Goal: Transaction & Acquisition: Purchase product/service

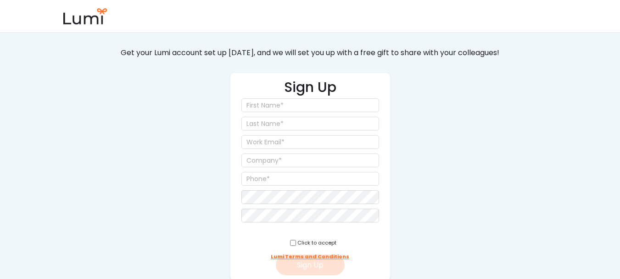
scroll to position [46, 0]
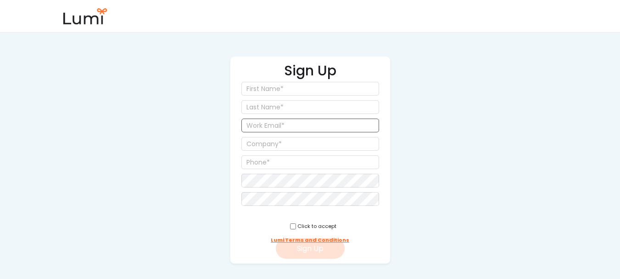
click at [285, 125] on input "email" at bounding box center [310, 125] width 138 height 14
paste input "jackson@givelumi.com"
click at [474, 144] on div "Get Started for Free! Get your Lumi account set up today, and we will set you u…" at bounding box center [310, 135] width 395 height 257
click at [281, 124] on input "jackson@givelumi.com" at bounding box center [310, 125] width 138 height 14
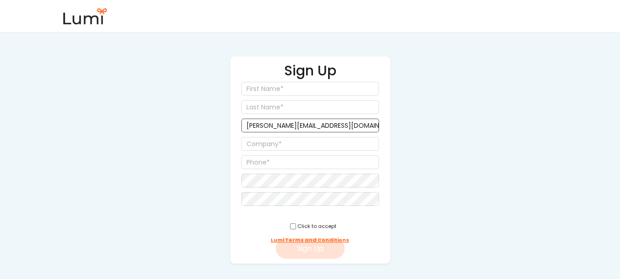
click at [281, 125] on input "jackson@givelumi.com" at bounding box center [310, 125] width 138 height 14
paste input "+475"
click at [284, 129] on input "jackson+475@givelumi.com" at bounding box center [310, 125] width 138 height 14
click at [286, 129] on input "jackson+4775@givelumi.com" at bounding box center [310, 125] width 138 height 14
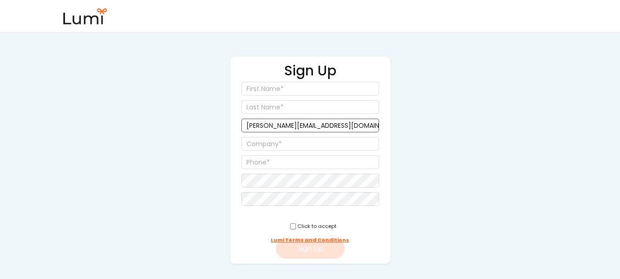
click at [286, 129] on input "jackson+4775@givelumi.com" at bounding box center [310, 125] width 138 height 14
type input "jackson+4775@givelumi.com"
click at [277, 90] on input "input" at bounding box center [310, 89] width 138 height 14
type input "Jack"
click at [270, 109] on input "input" at bounding box center [310, 107] width 138 height 14
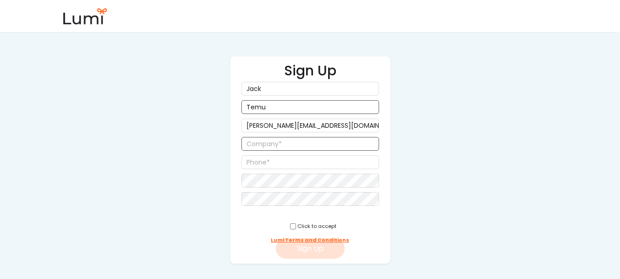
type input "Temu"
click at [282, 138] on input "input" at bounding box center [310, 144] width 138 height 14
type input "Smk Test"
click at [302, 165] on input "input" at bounding box center [310, 162] width 138 height 14
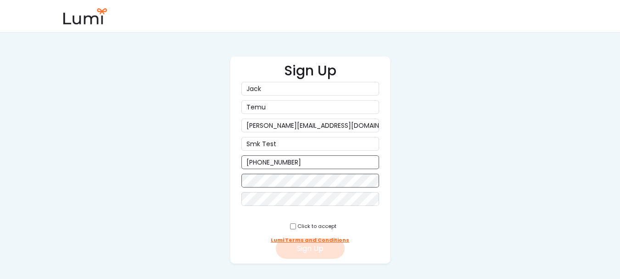
type input "(979) 788-8787"
click at [290, 224] on input "checkbox" at bounding box center [293, 226] width 6 height 6
checkbox input "true"
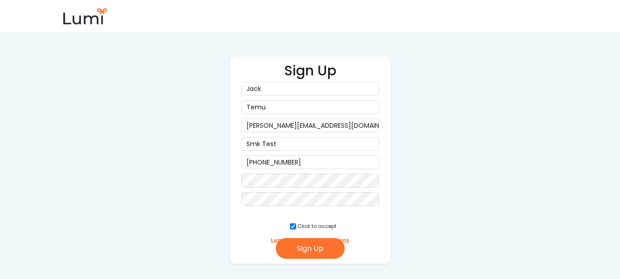
scroll to position [73, 0]
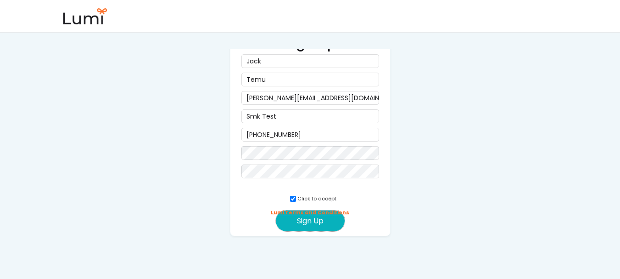
click at [335, 214] on button "Sign Up" at bounding box center [310, 220] width 69 height 21
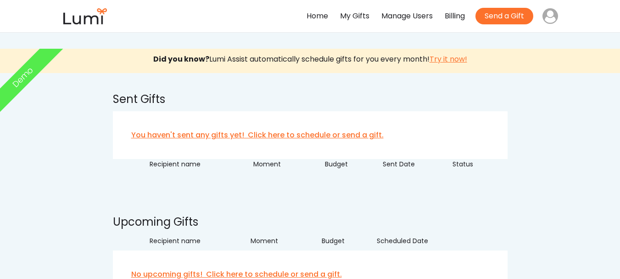
click at [402, 20] on div "Manage Users" at bounding box center [407, 16] width 51 height 13
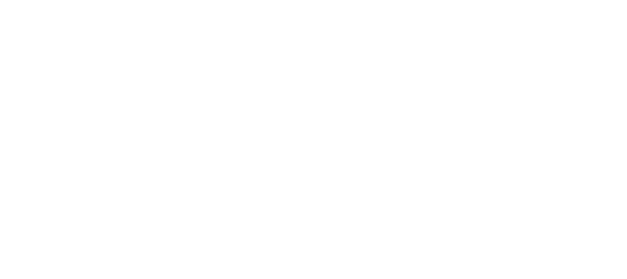
select select ""admin""
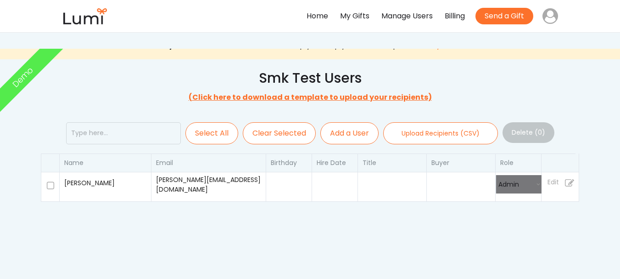
select select
click at [357, 139] on button "Add a User" at bounding box center [349, 133] width 58 height 22
select select
select select ""recipient""
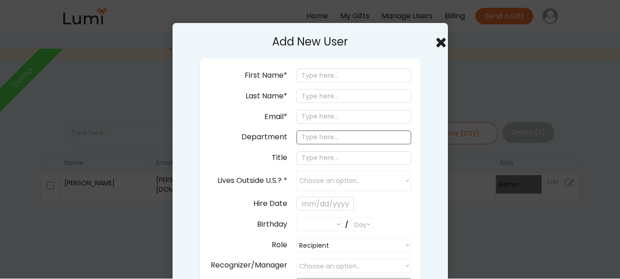
select select ""PLACEHOLDER_1427118222253""
click at [336, 119] on input "email" at bounding box center [354, 117] width 115 height 14
paste input "Congrats"
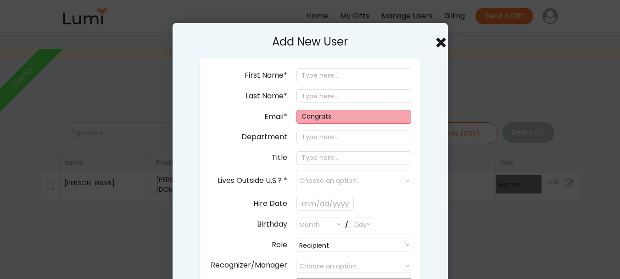
click at [340, 115] on input "Congrats" at bounding box center [354, 117] width 115 height 14
paste input "jackson+475@givelumi.com"
click at [338, 115] on input "jackson+475@givelumi.com" at bounding box center [354, 117] width 115 height 14
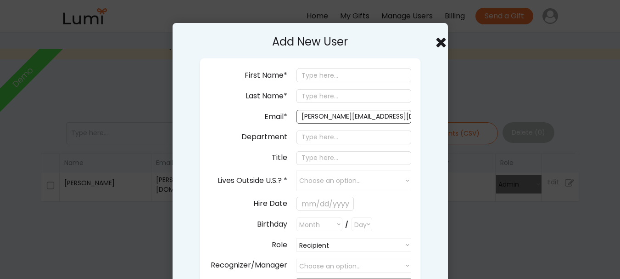
click at [365, 116] on input "jackson+47865@givelumi.com" at bounding box center [354, 117] width 115 height 14
type input "jackson+47865@givelumi.com"
click at [315, 74] on input "input" at bounding box center [354, 75] width 115 height 14
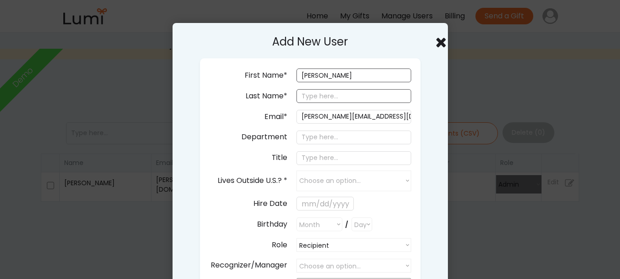
type input "Jackson"
click at [316, 94] on input "input" at bounding box center [354, 96] width 115 height 14
type input "Temu"
click at [326, 130] on input "input" at bounding box center [354, 137] width 115 height 14
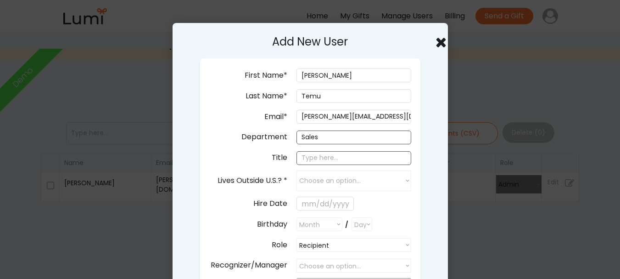
type input "Sales"
click at [326, 151] on input "input" at bounding box center [354, 158] width 115 height 14
type input "Manager"
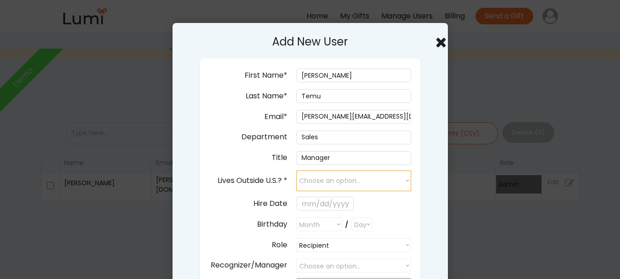
click at [342, 180] on select "Choose an option... yes no" at bounding box center [354, 180] width 115 height 21
select select "false"
click at [297, 170] on select "Choose an option... yes no" at bounding box center [354, 180] width 115 height 21
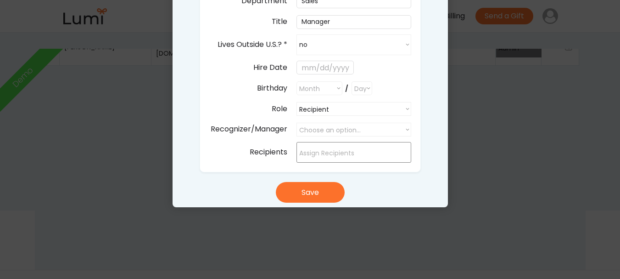
scroll to position [138, 0]
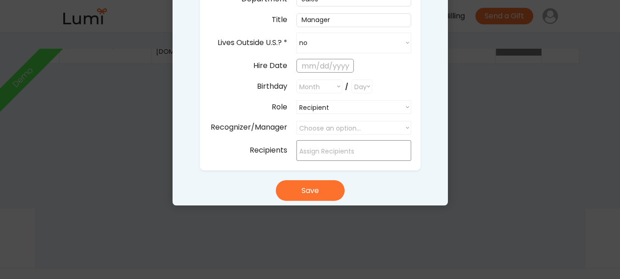
click at [331, 62] on input "text" at bounding box center [325, 66] width 57 height 14
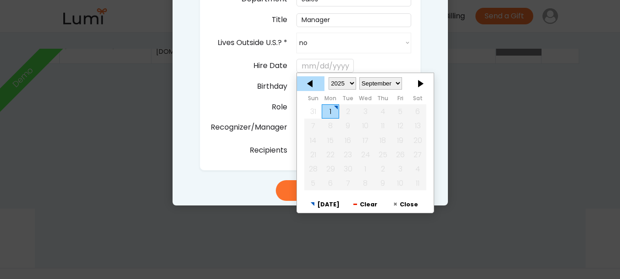
click at [312, 81] on div at bounding box center [311, 83] width 28 height 15
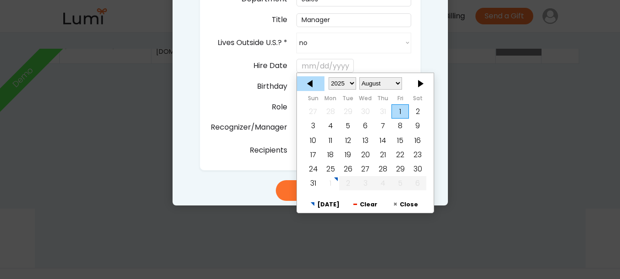
click at [314, 85] on div at bounding box center [311, 83] width 28 height 15
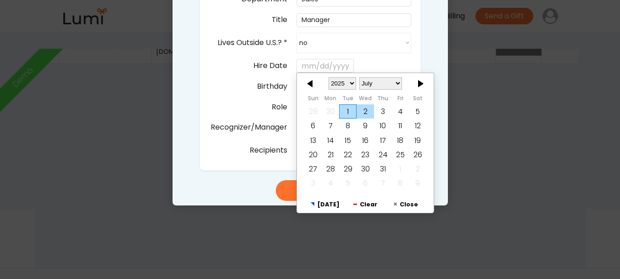
click at [359, 110] on div "2" at bounding box center [365, 112] width 17 height 14
type input "7/02/2025"
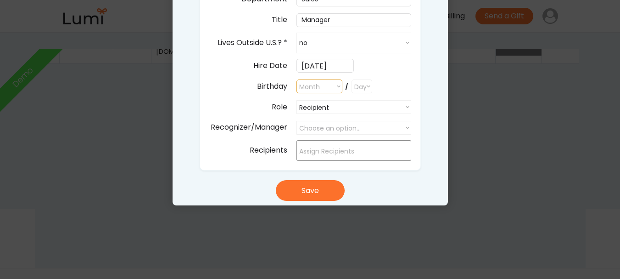
click at [338, 89] on select "Month January February March April May June July August September October Novem…" at bounding box center [320, 86] width 46 height 14
select select ""1348695171700984260__LOOKUP__1682618682340x822342576204300700""
click at [297, 79] on select "Month January February March April May June July August September October Novem…" at bounding box center [320, 86] width 46 height 14
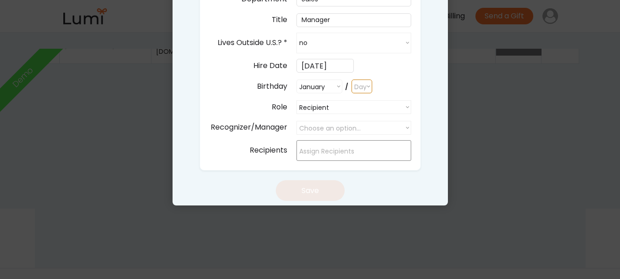
click at [364, 87] on select "Day 1 2 3 4 5 6 7 8 9 10 11 12 13 14 15 16 17 18 19 20 21 22 23 24 25 26 27 28 …" at bounding box center [362, 86] width 21 height 14
select select "1"
click at [352, 79] on select "Day 1 2 3 4 5 6 7 8 9 10 11 12 13 14 15 16 17 18 19 20 21 22 23 24 25 26 27 28 …" at bounding box center [362, 86] width 21 height 14
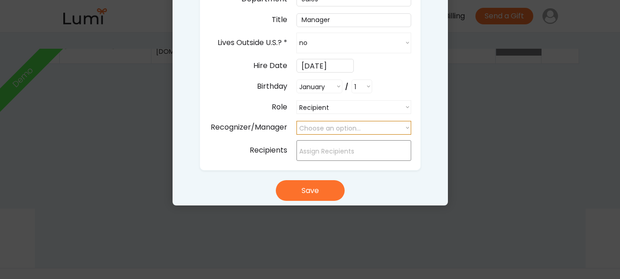
click at [350, 129] on select "Choose an option... Jack Temu" at bounding box center [354, 128] width 115 height 14
select select ""1348695171700984260__LOOKUP__1756734304993x666024354600834800""
click at [297, 121] on select "Choose an option... Jack Temu" at bounding box center [354, 128] width 115 height 14
click at [348, 150] on input "search" at bounding box center [356, 151] width 114 height 10
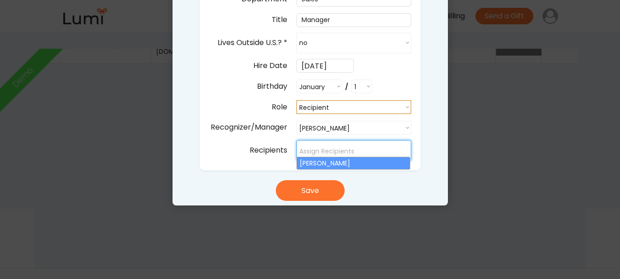
click at [351, 105] on select "Recipient Recipient Buyer Admin" at bounding box center [354, 107] width 115 height 14
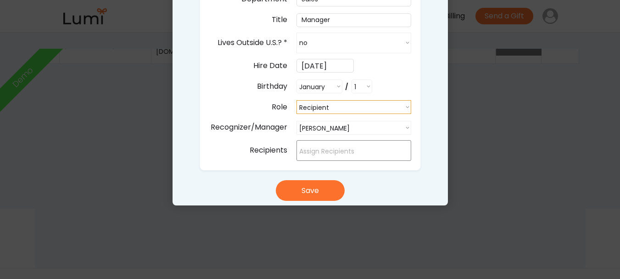
click at [414, 175] on div "Add New User First Name* Last Name* Email* jackson+47865@givelumi.com Departmen…" at bounding box center [310, 45] width 275 height 320
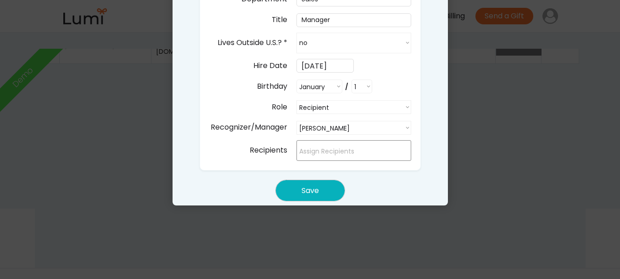
click at [327, 191] on button "Save" at bounding box center [310, 190] width 69 height 21
select select ""PLACEHOLDER_1427118222253""
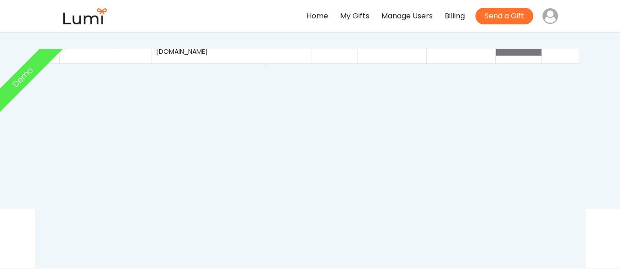
select select
select select ""recipient""
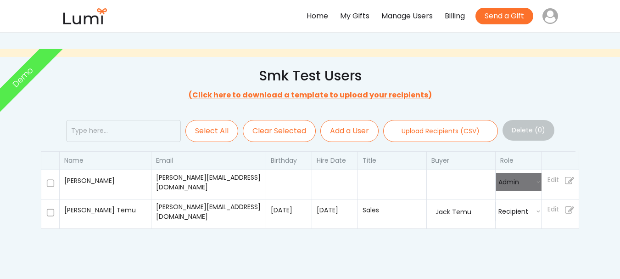
scroll to position [0, 0]
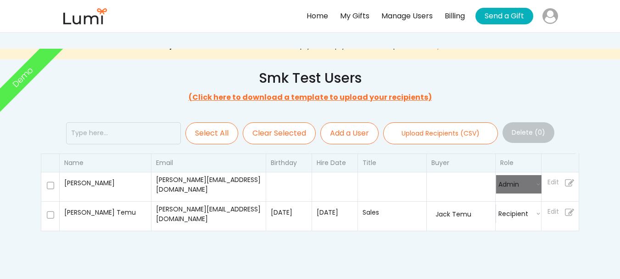
click at [499, 17] on button "Send a Gift" at bounding box center [505, 16] width 58 height 17
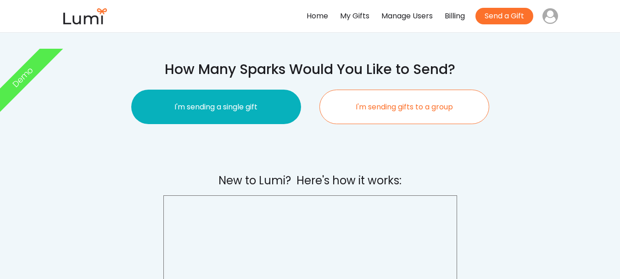
click at [215, 109] on button "I'm sending a single gift" at bounding box center [216, 107] width 170 height 34
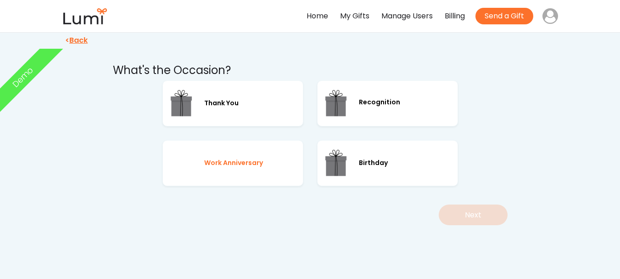
click at [234, 164] on div "Work Anniversary" at bounding box center [233, 162] width 59 height 11
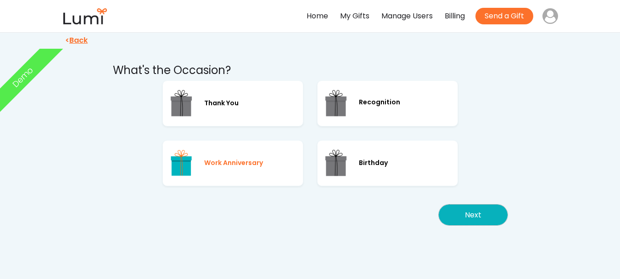
click at [471, 212] on button "Next" at bounding box center [473, 214] width 69 height 21
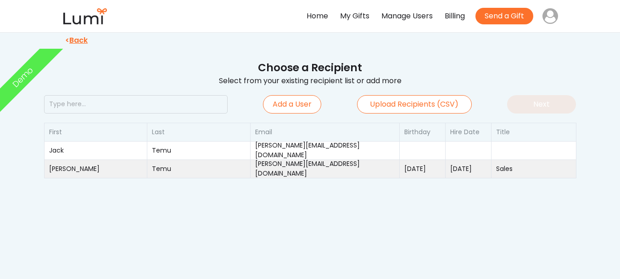
click at [304, 174] on div "jackson+47865@givelumi.com" at bounding box center [324, 168] width 149 height 18
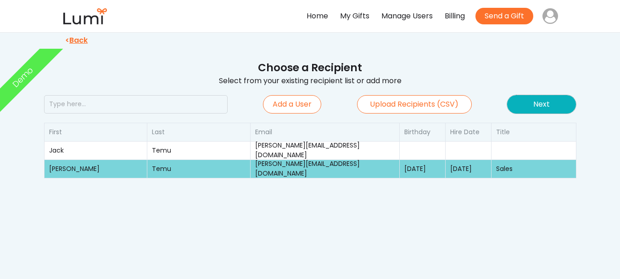
click at [552, 108] on button "Next" at bounding box center [541, 104] width 69 height 18
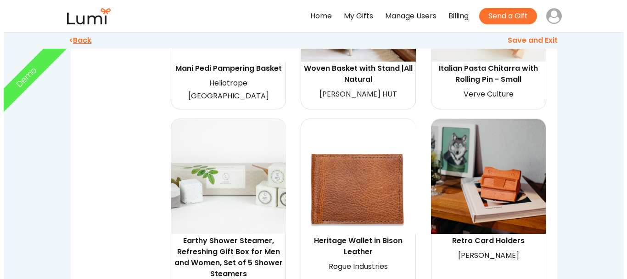
scroll to position [2341, 0]
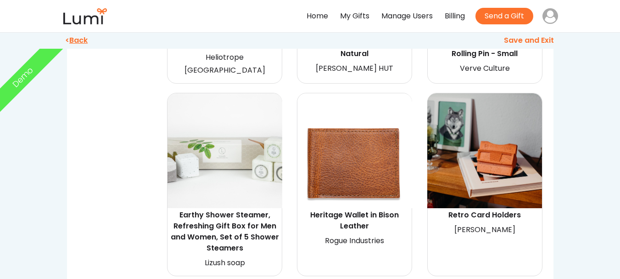
click at [246, 146] on img at bounding box center [225, 150] width 115 height 115
select select "{"_class":"StaticObject","data":{"_[URL][DOMAIN_NAME]":"gid://shopify/ProductVa…"
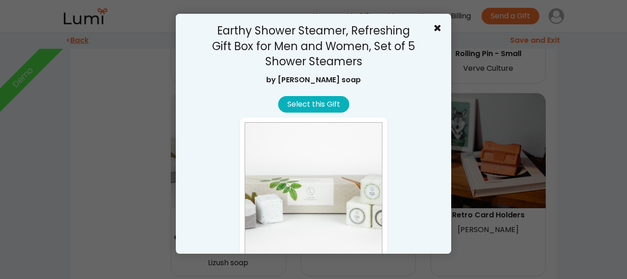
click at [325, 106] on button "Select this Gift" at bounding box center [313, 104] width 71 height 17
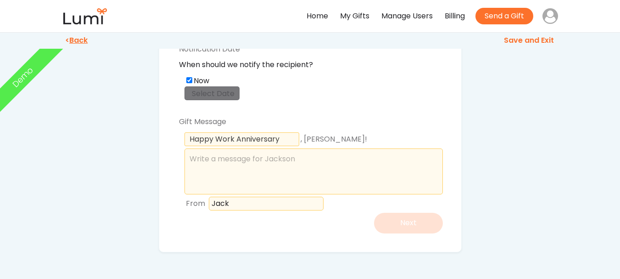
scroll to position [92, 0]
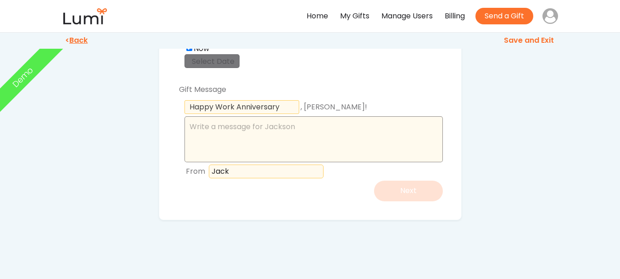
click at [218, 133] on textarea at bounding box center [314, 139] width 258 height 46
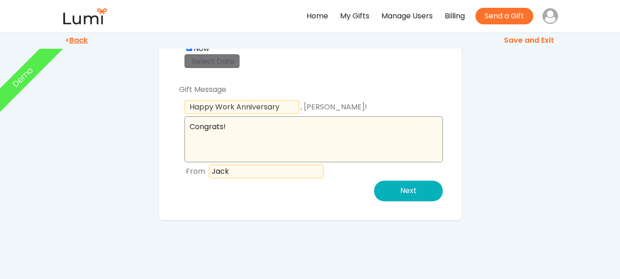
type textarea "Congrats!"
click at [428, 197] on button "Next" at bounding box center [408, 190] width 69 height 21
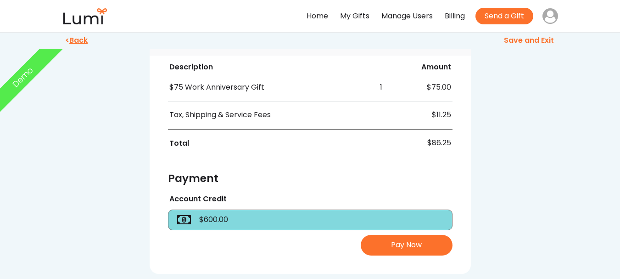
scroll to position [275, 0]
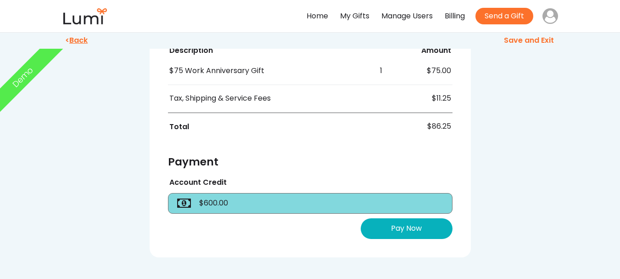
click at [438, 218] on button "Pay Now" at bounding box center [407, 228] width 92 height 21
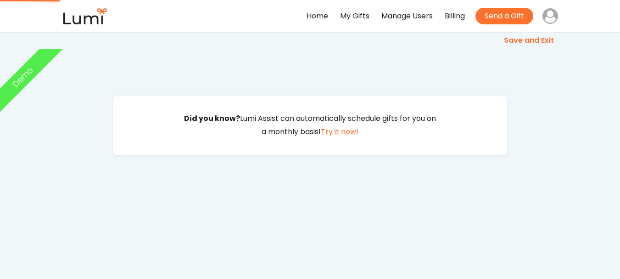
scroll to position [0, 0]
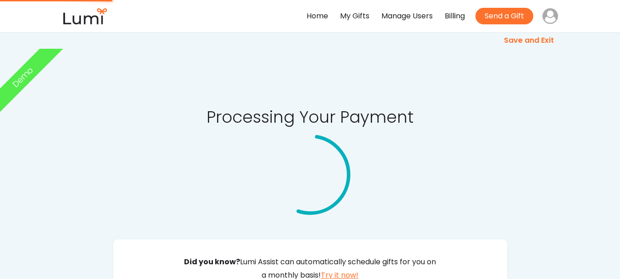
click at [521, 135] on div "Processing Your Payment Did you know? Lumi Assist can automatically schedule gi…" at bounding box center [310, 212] width 620 height 425
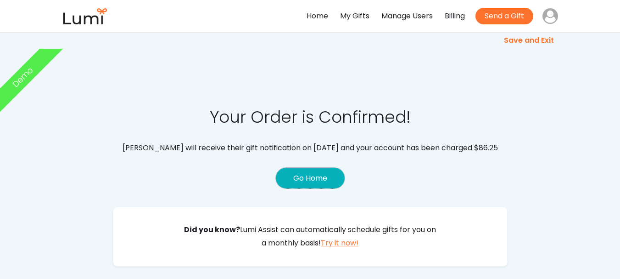
click at [337, 174] on button "Go Home" at bounding box center [310, 178] width 69 height 21
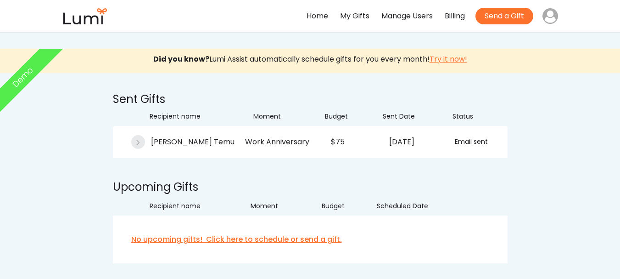
click at [319, 16] on div "Home" at bounding box center [318, 16] width 22 height 13
click at [317, 16] on div "Home" at bounding box center [318, 16] width 22 height 13
click at [317, 15] on div "Home" at bounding box center [318, 16] width 22 height 13
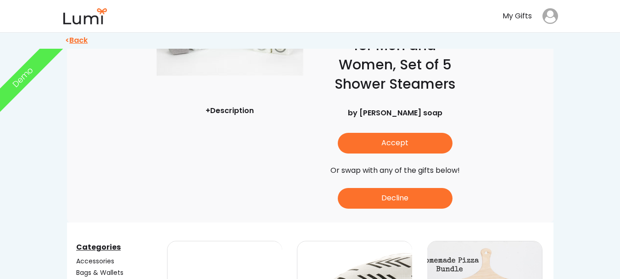
scroll to position [138, 0]
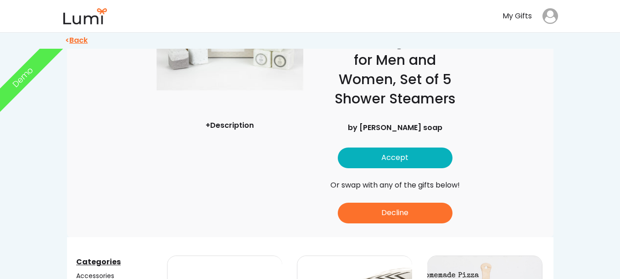
click at [388, 153] on button "Accept" at bounding box center [395, 157] width 115 height 21
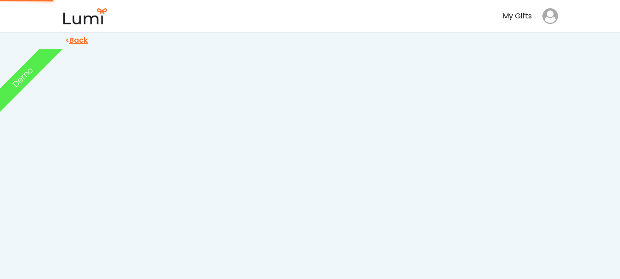
scroll to position [0, 0]
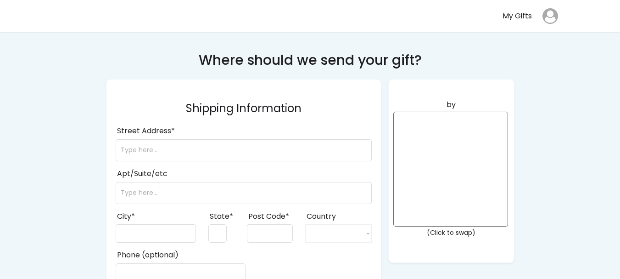
select select ""1348695171700984260__LOOKUP__1708985228834x169246185333063360""
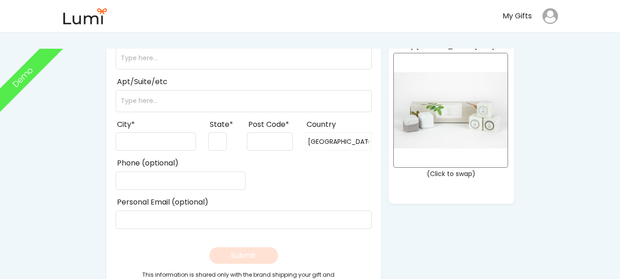
scroll to position [46, 0]
